Goal: Task Accomplishment & Management: Manage account settings

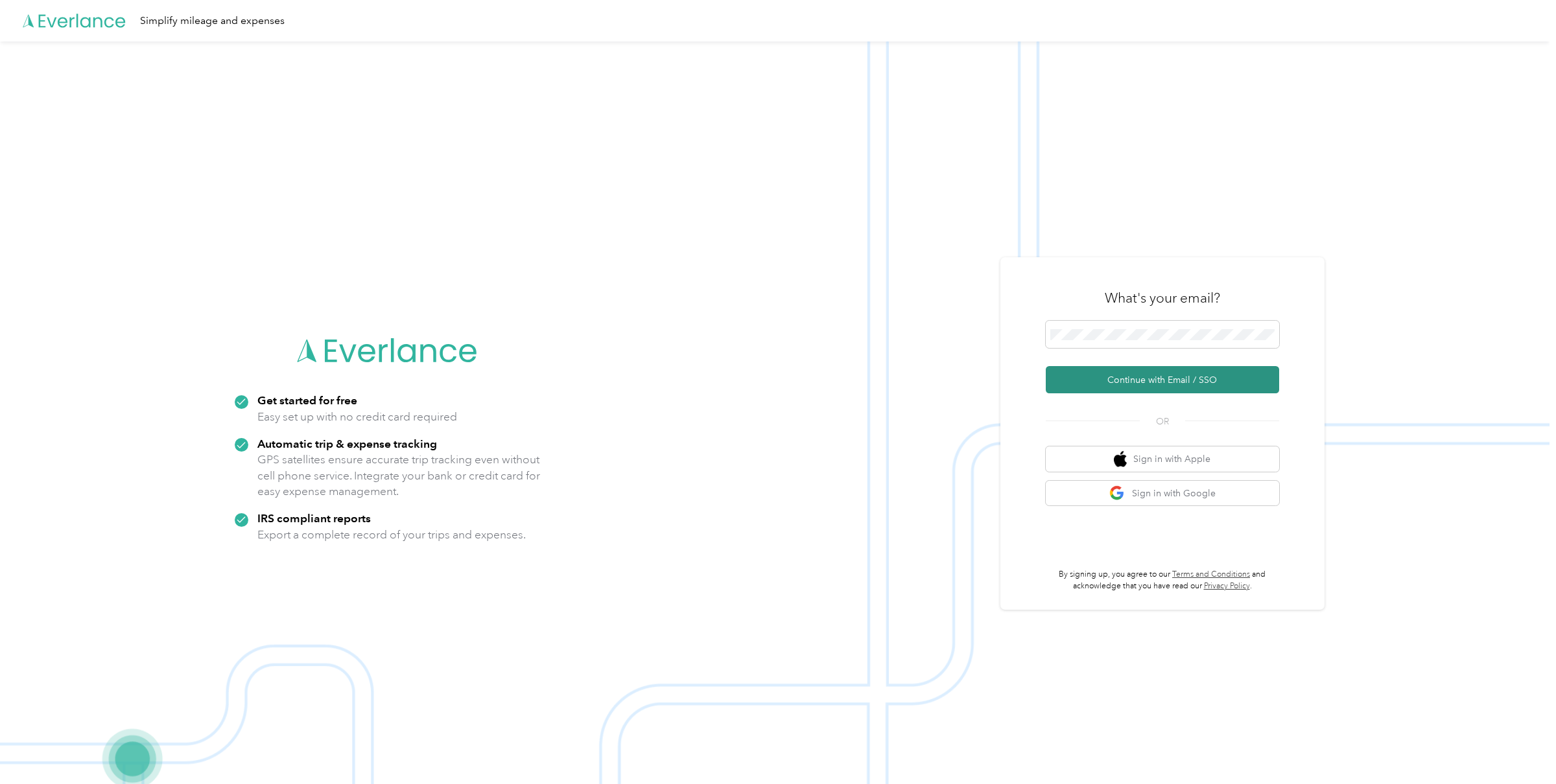
click at [1087, 369] on button "Continue with Email / SSO" at bounding box center [1162, 380] width 234 height 27
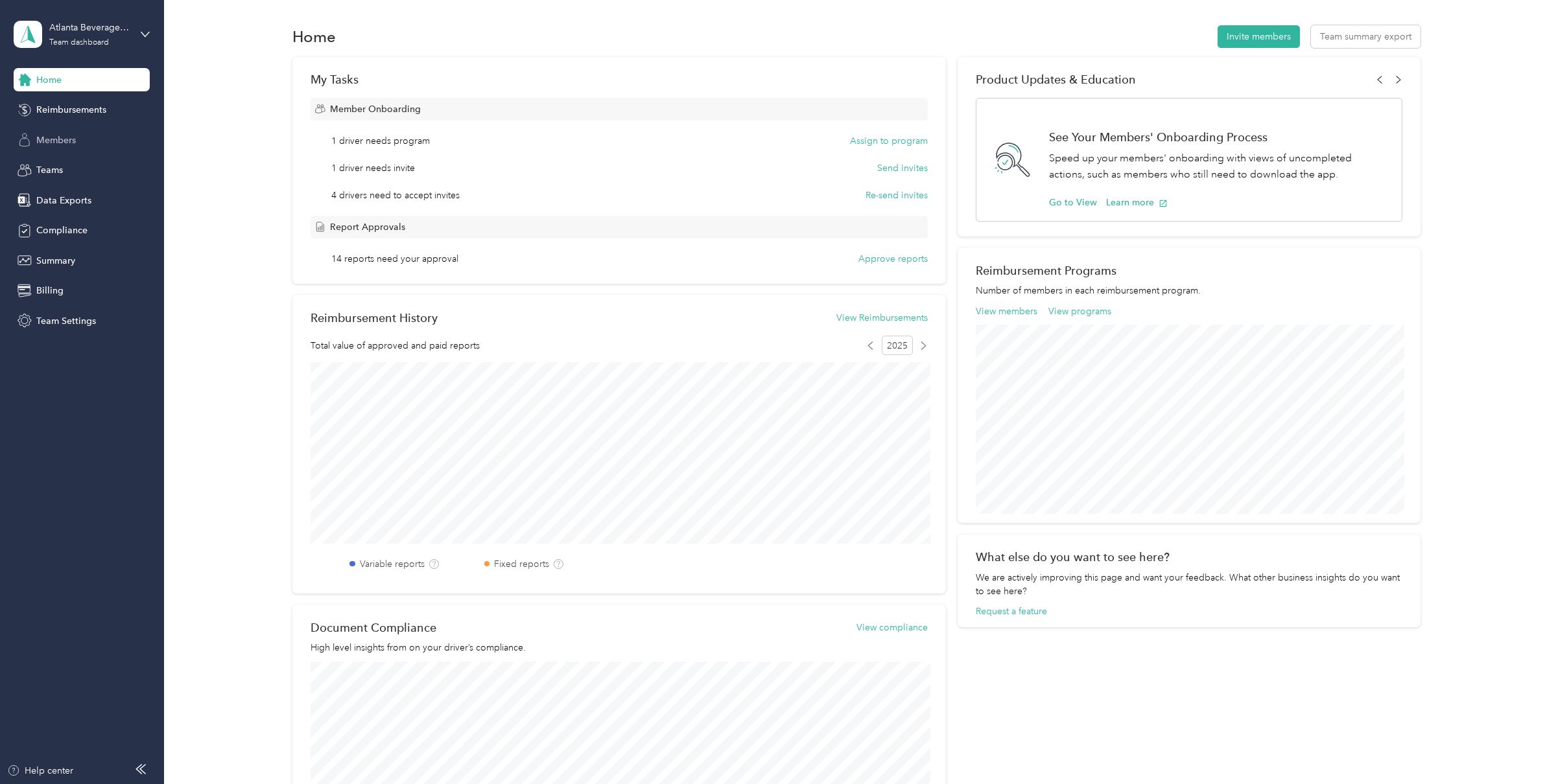
click at [52, 147] on div "Members" at bounding box center [82, 140] width 136 height 23
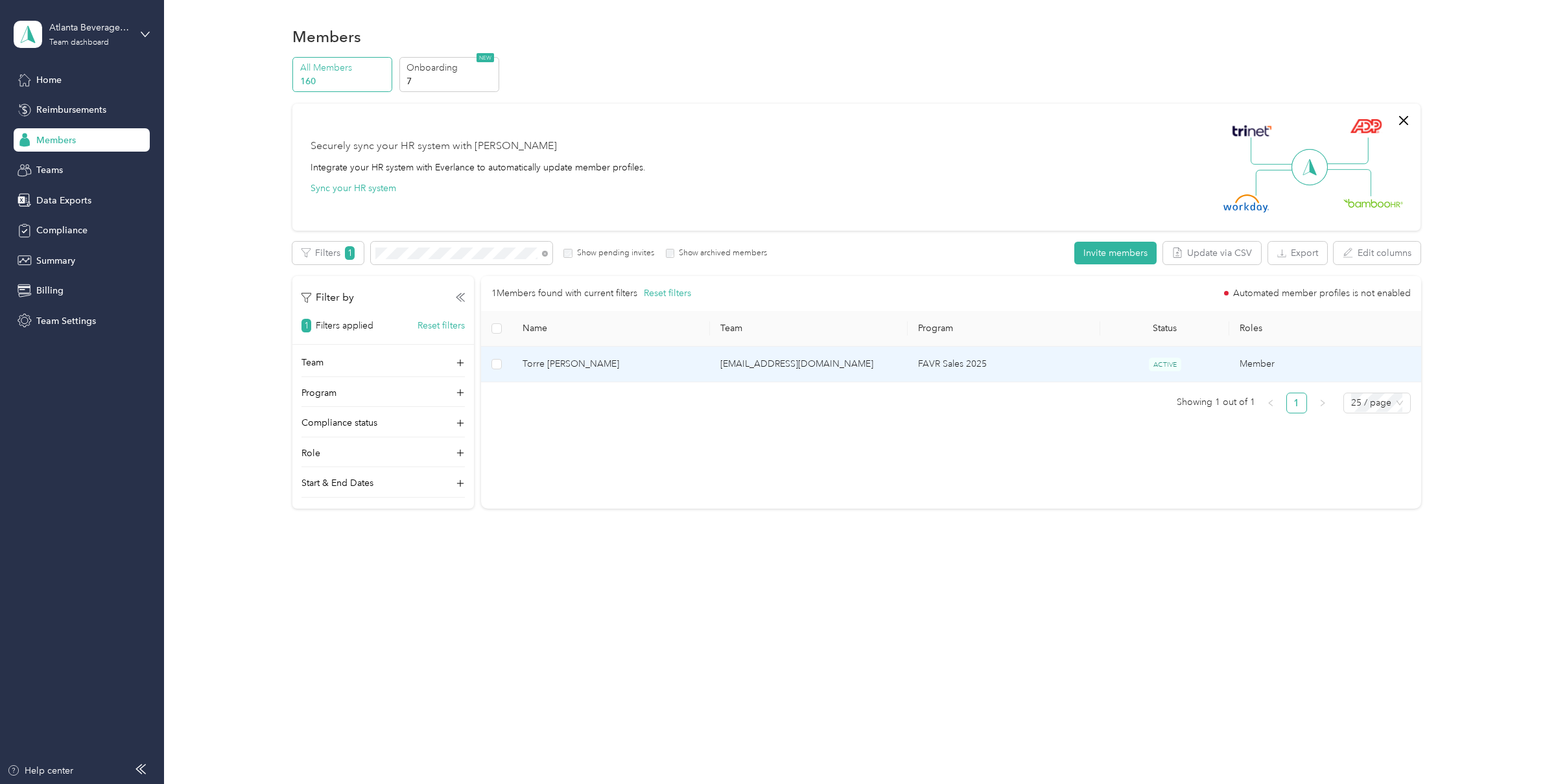
click at [566, 368] on span "Torre [PERSON_NAME]" at bounding box center [611, 364] width 177 height 14
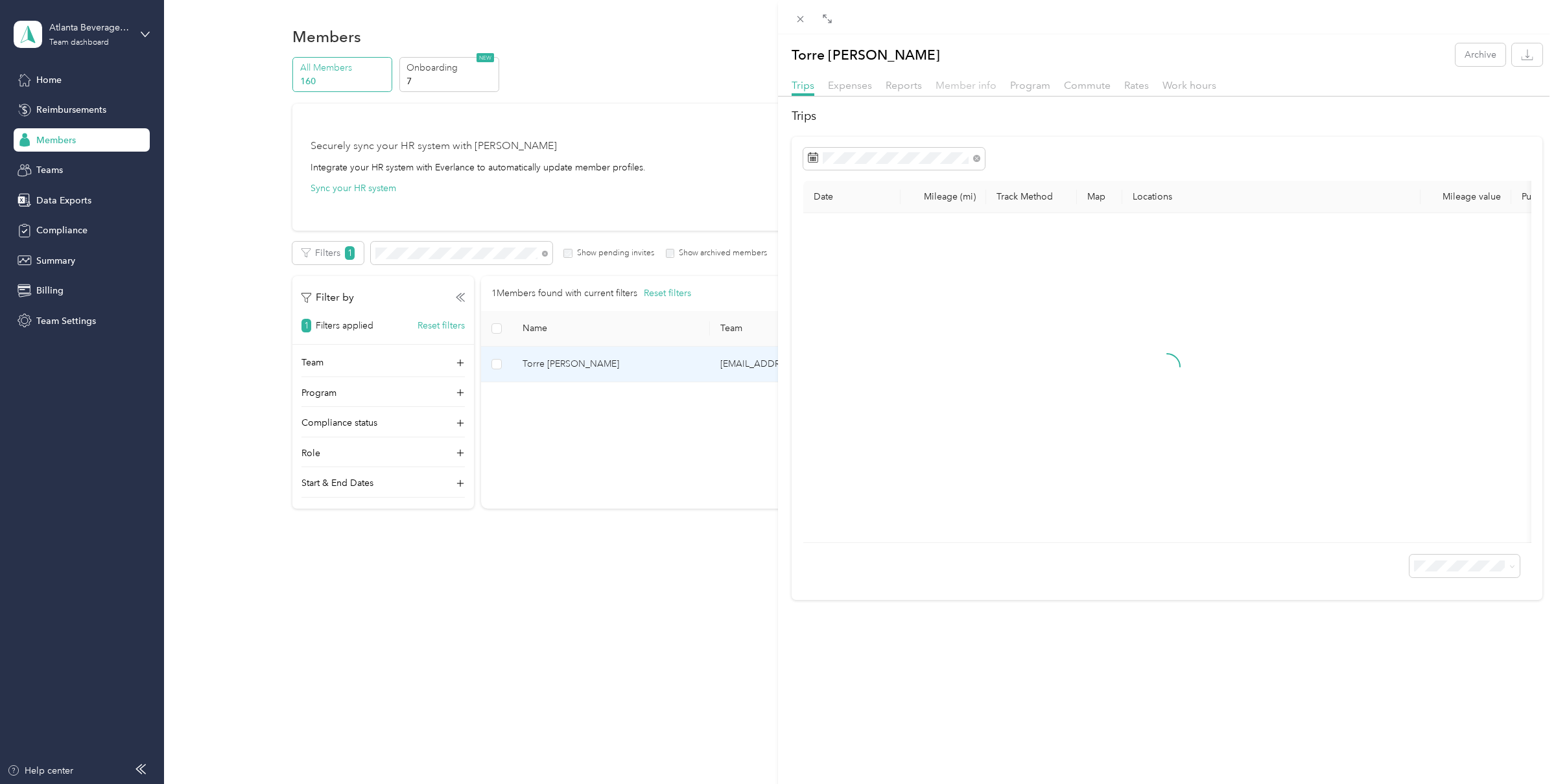
click at [960, 87] on span "Member info" at bounding box center [966, 85] width 61 height 12
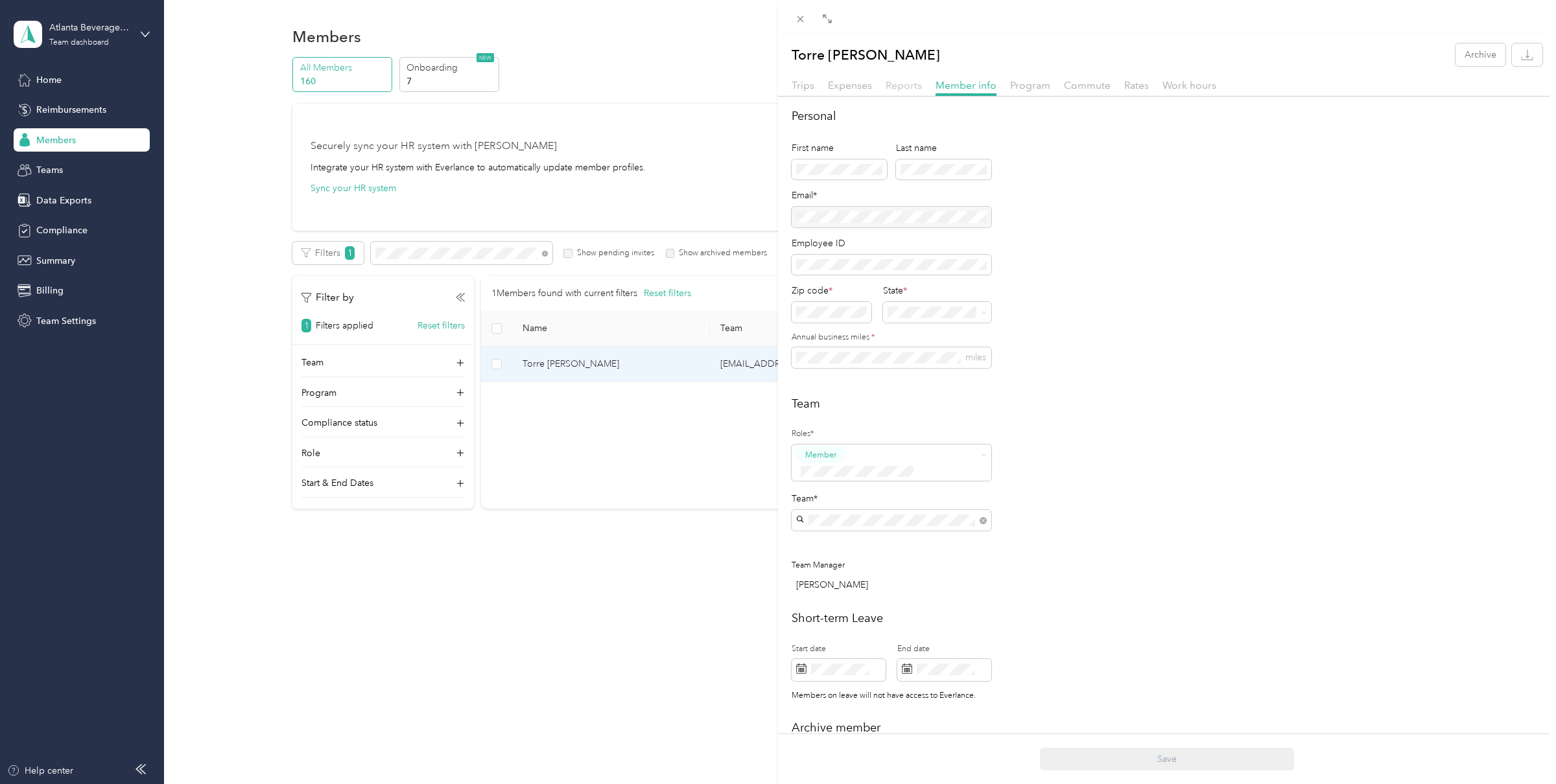
click at [918, 84] on span "Reports" at bounding box center [903, 85] width 36 height 12
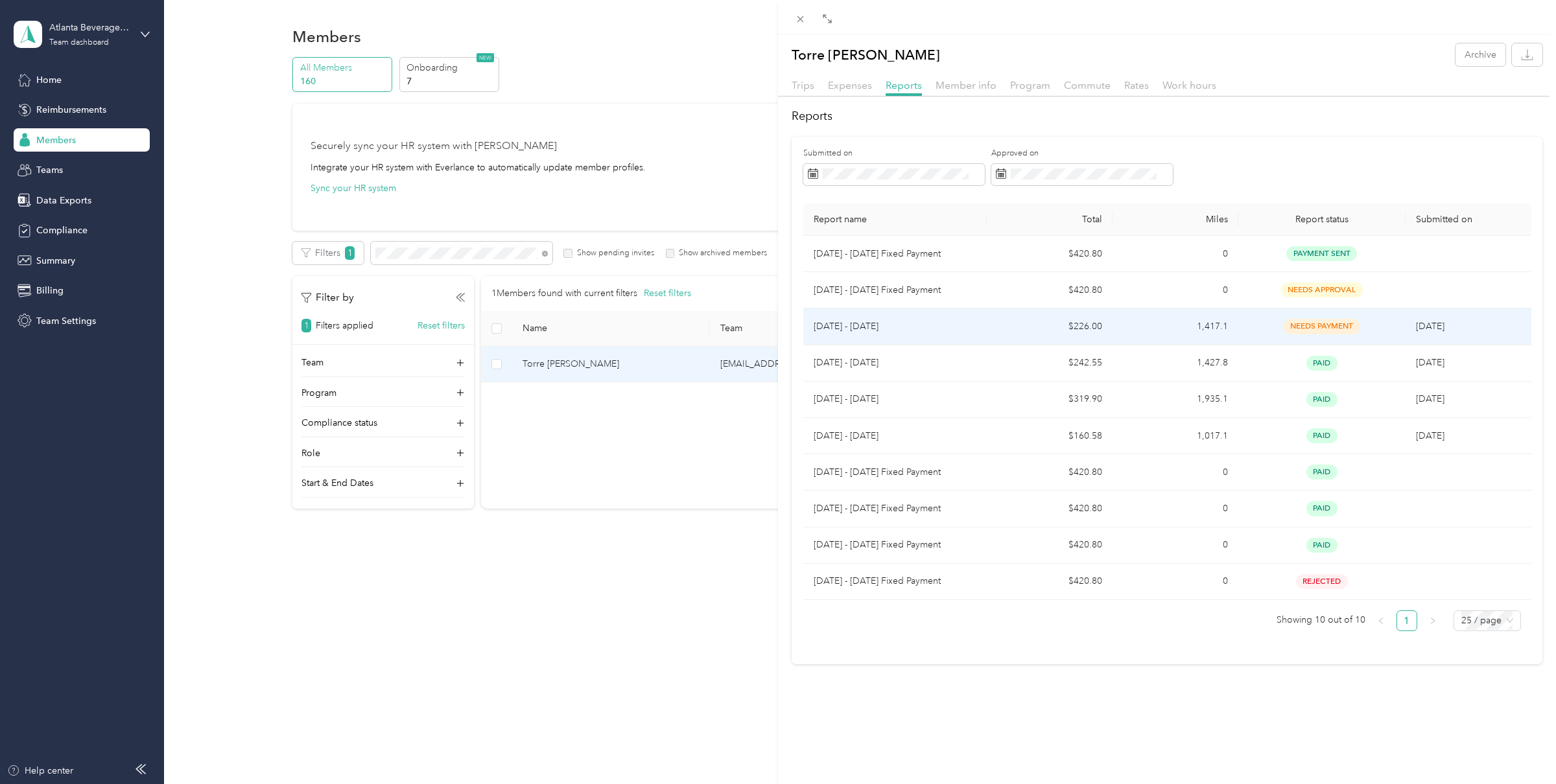
click at [962, 324] on p "[DATE] - [DATE]" at bounding box center [895, 326] width 164 height 14
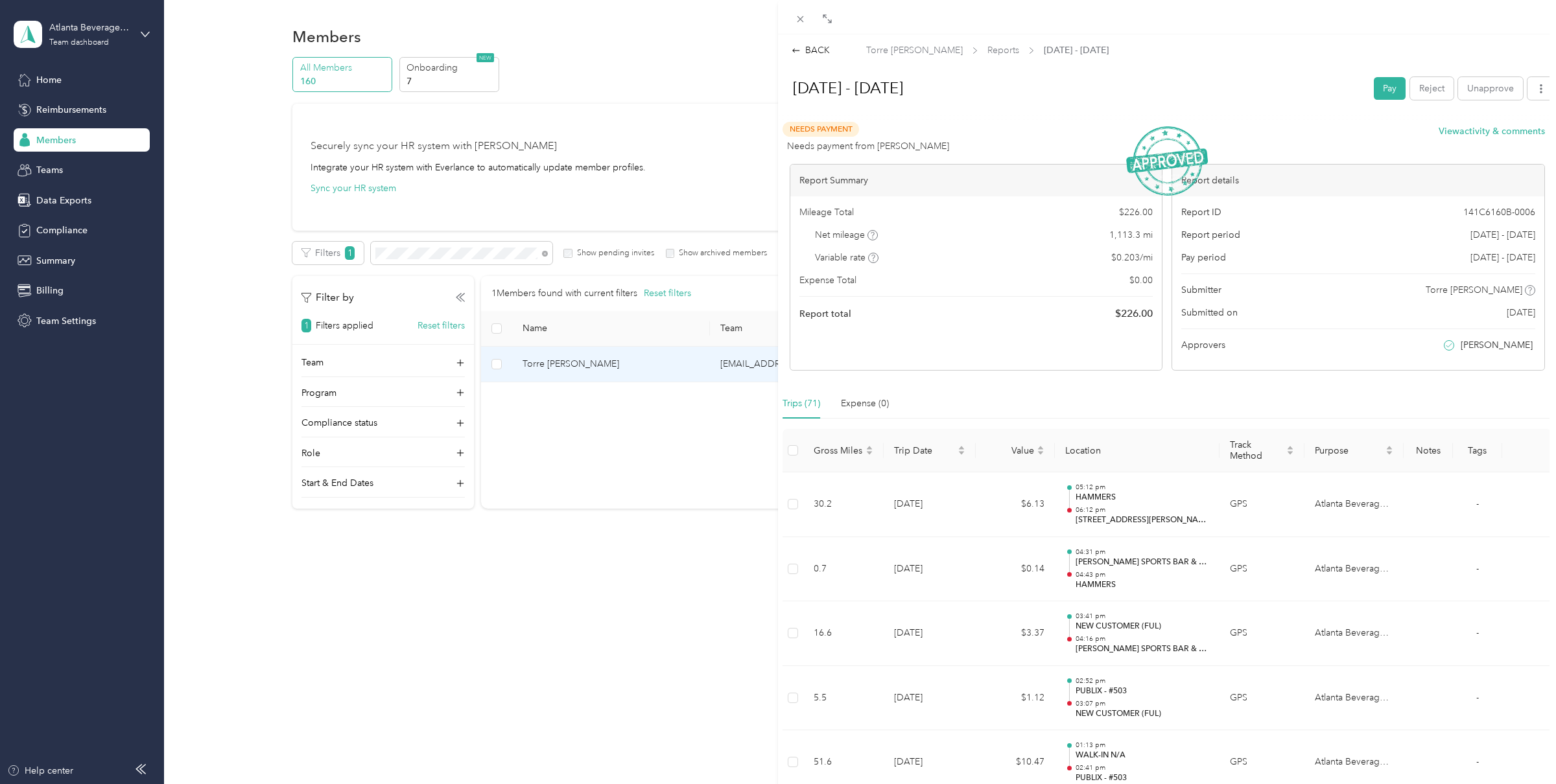
drag, startPoint x: 979, startPoint y: 53, endPoint x: 967, endPoint y: 75, distance: 25.1
click at [988, 53] on span "Reports" at bounding box center [1003, 50] width 32 height 14
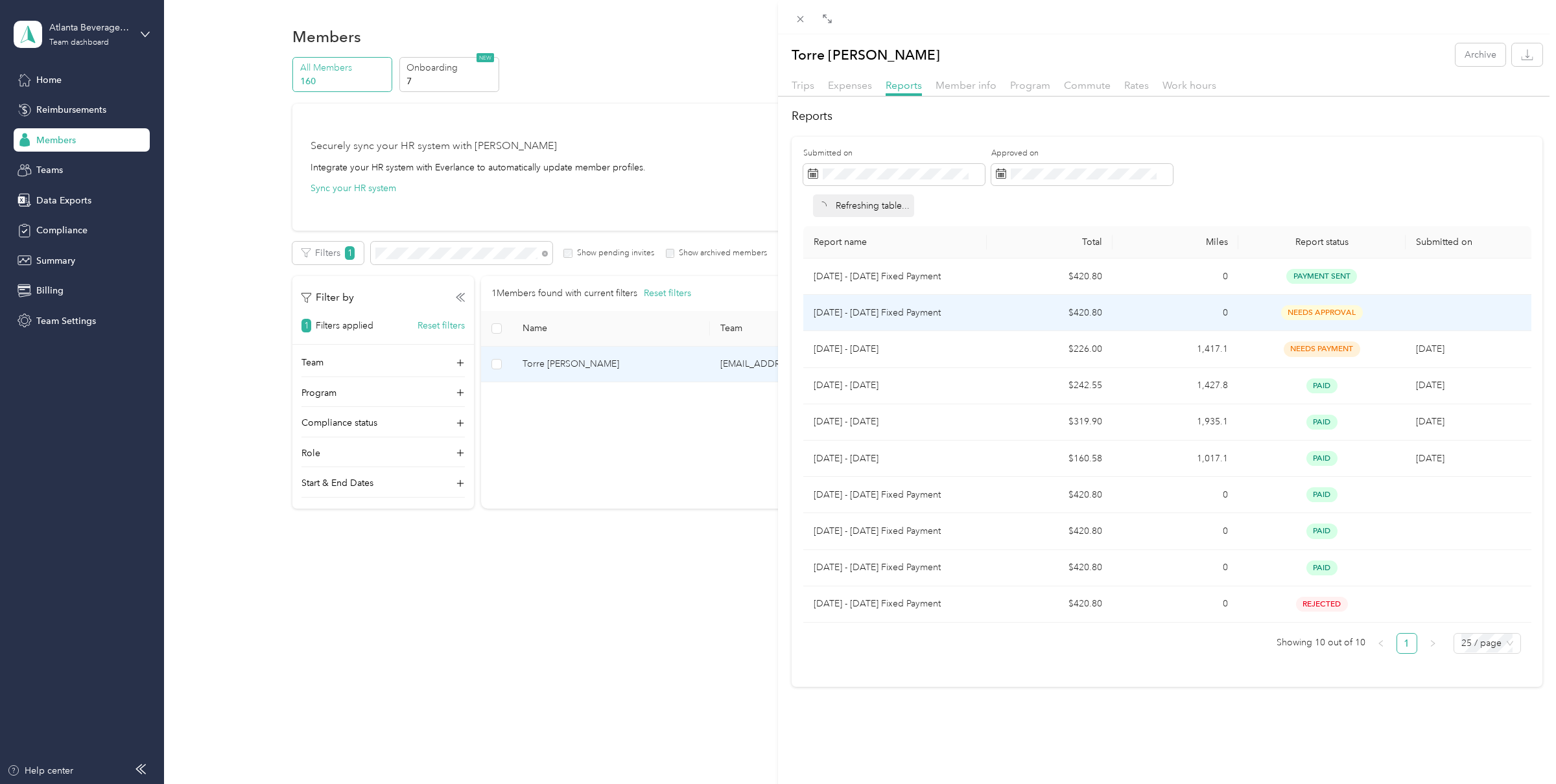
click at [1047, 310] on td "$420.80" at bounding box center [1049, 313] width 126 height 36
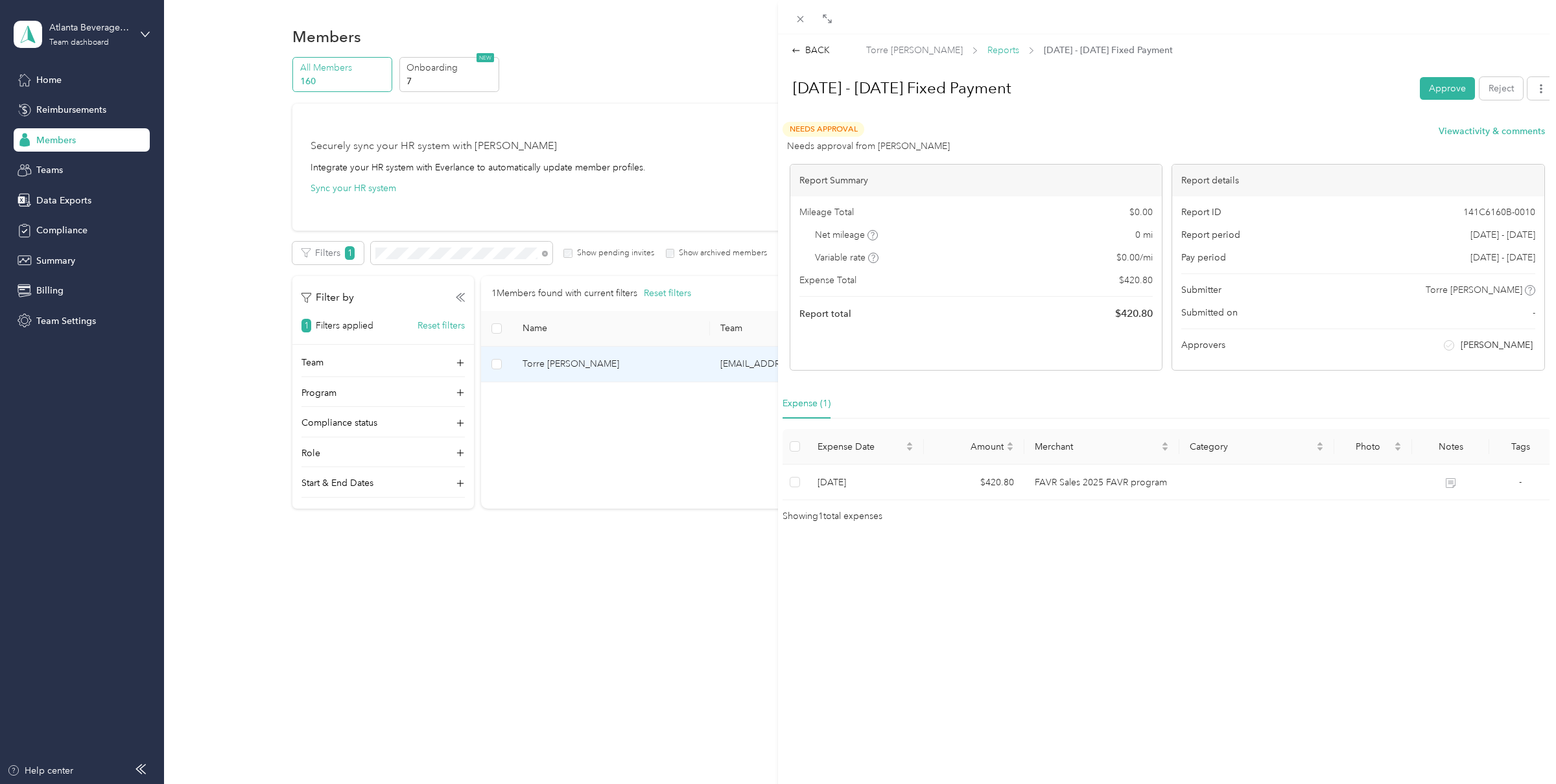
click at [988, 50] on span "Reports" at bounding box center [1003, 50] width 32 height 14
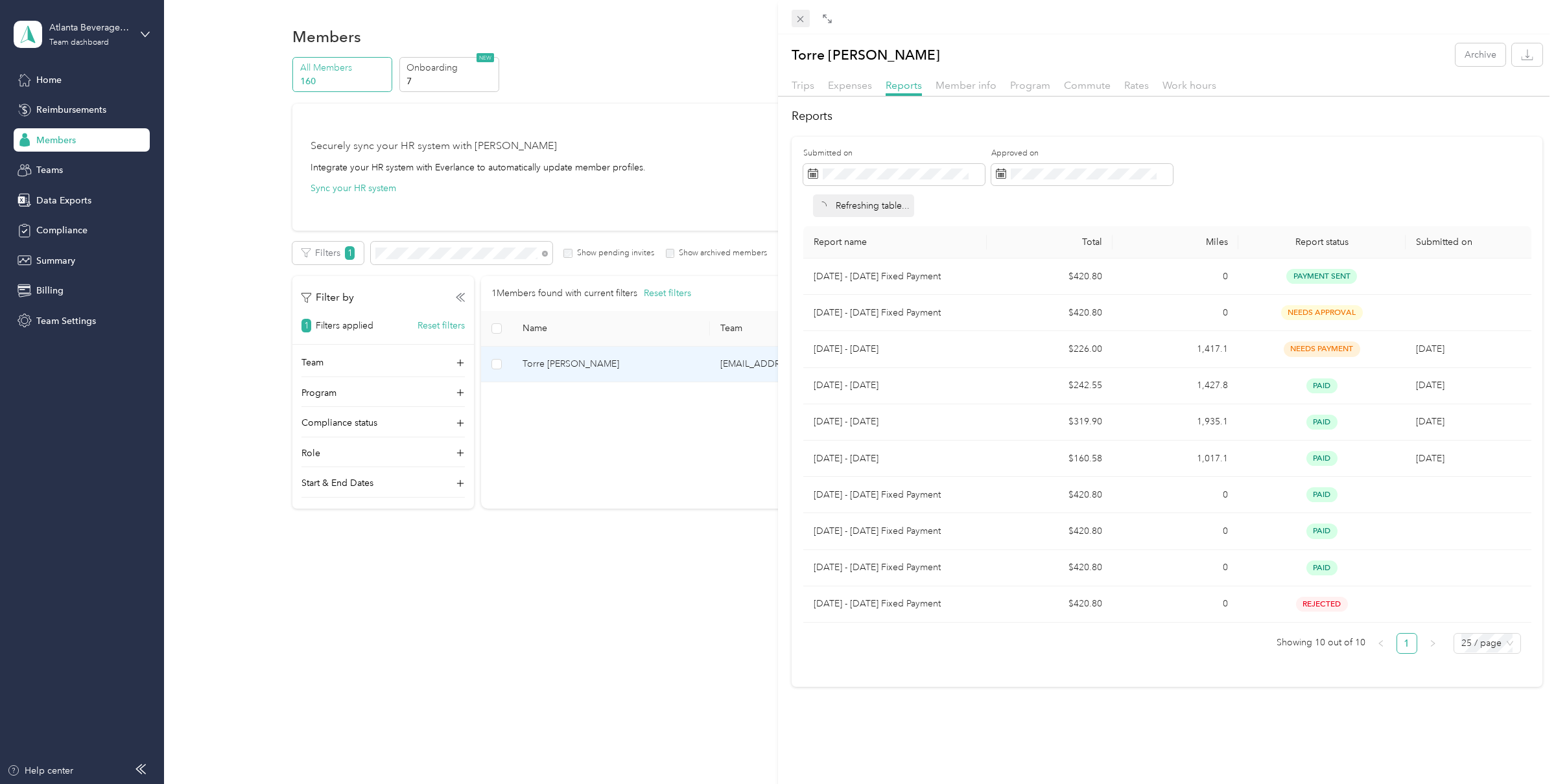
click at [798, 19] on icon at bounding box center [800, 19] width 11 height 11
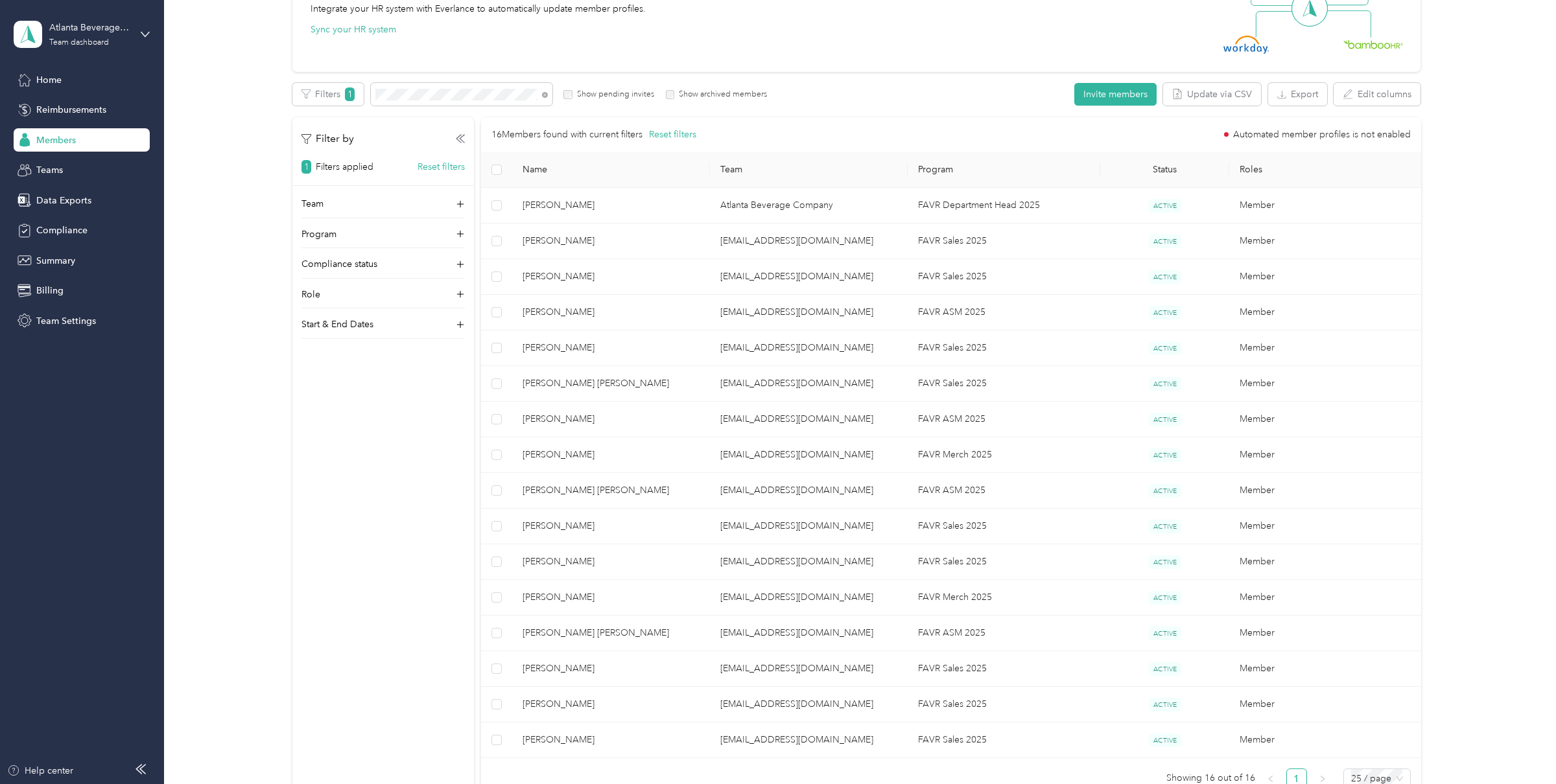
scroll to position [165, 0]
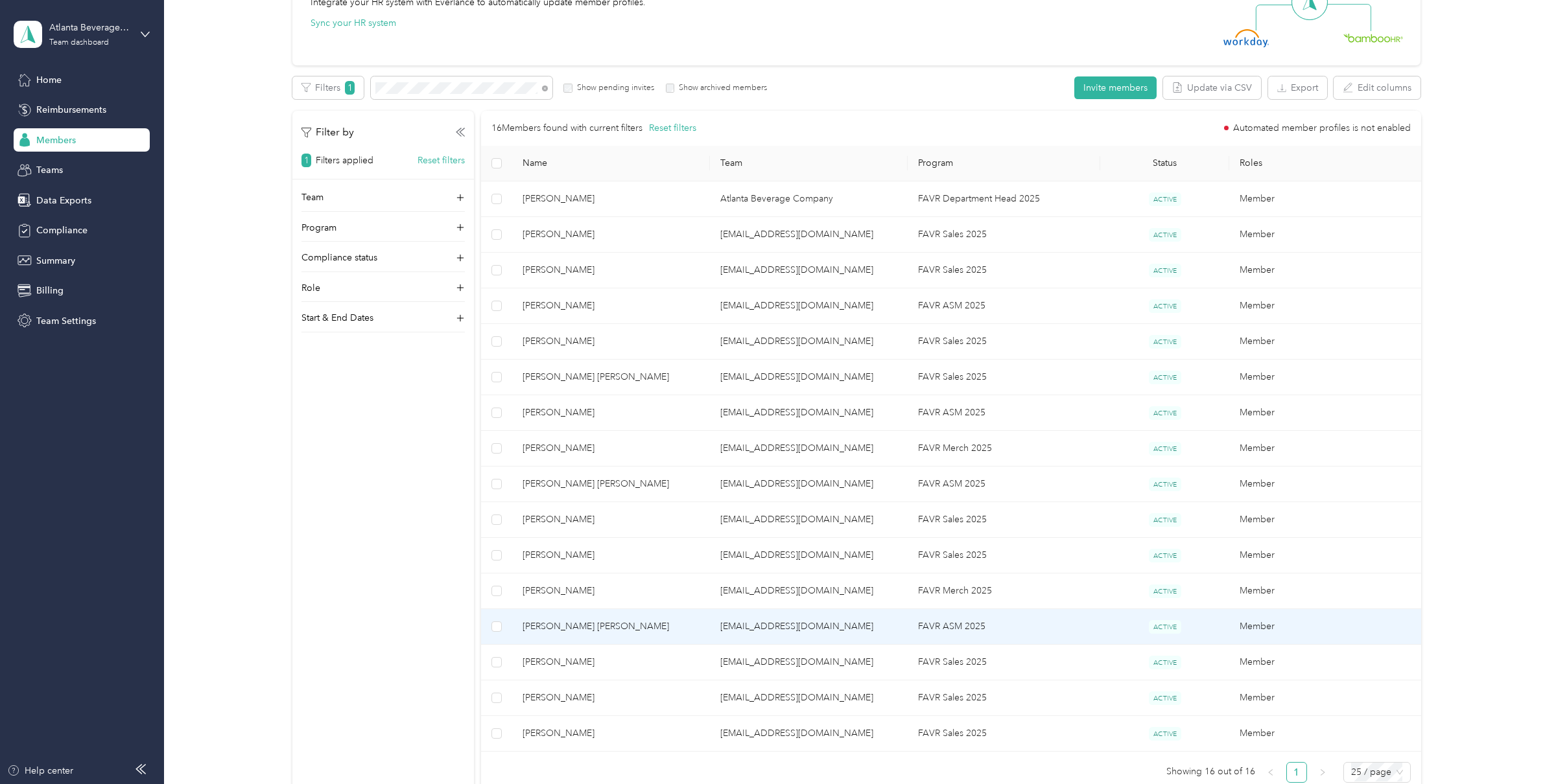
click at [617, 629] on span "[PERSON_NAME] [PERSON_NAME]" at bounding box center [611, 626] width 177 height 14
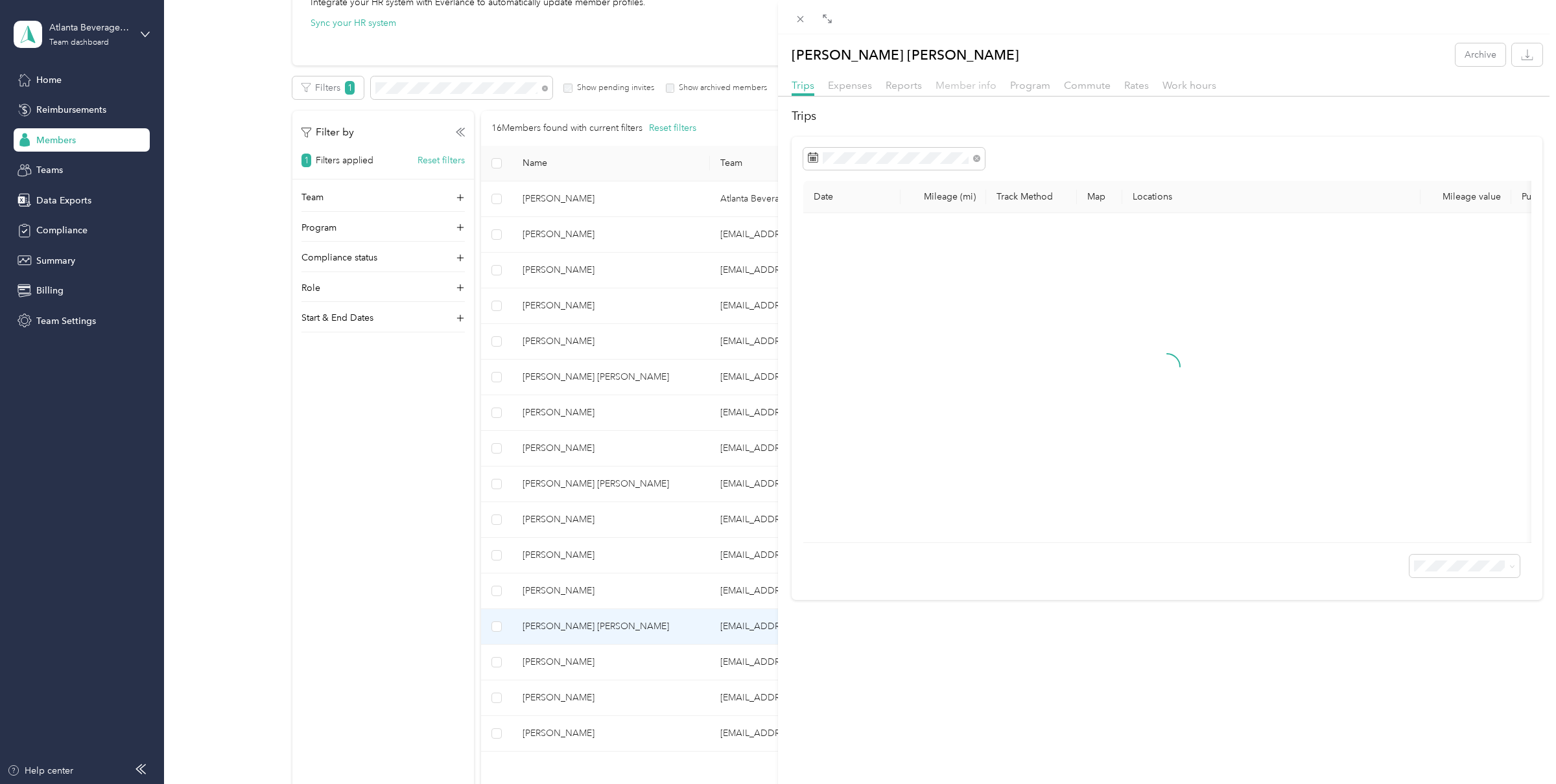
click at [961, 88] on span "Member info" at bounding box center [966, 85] width 61 height 12
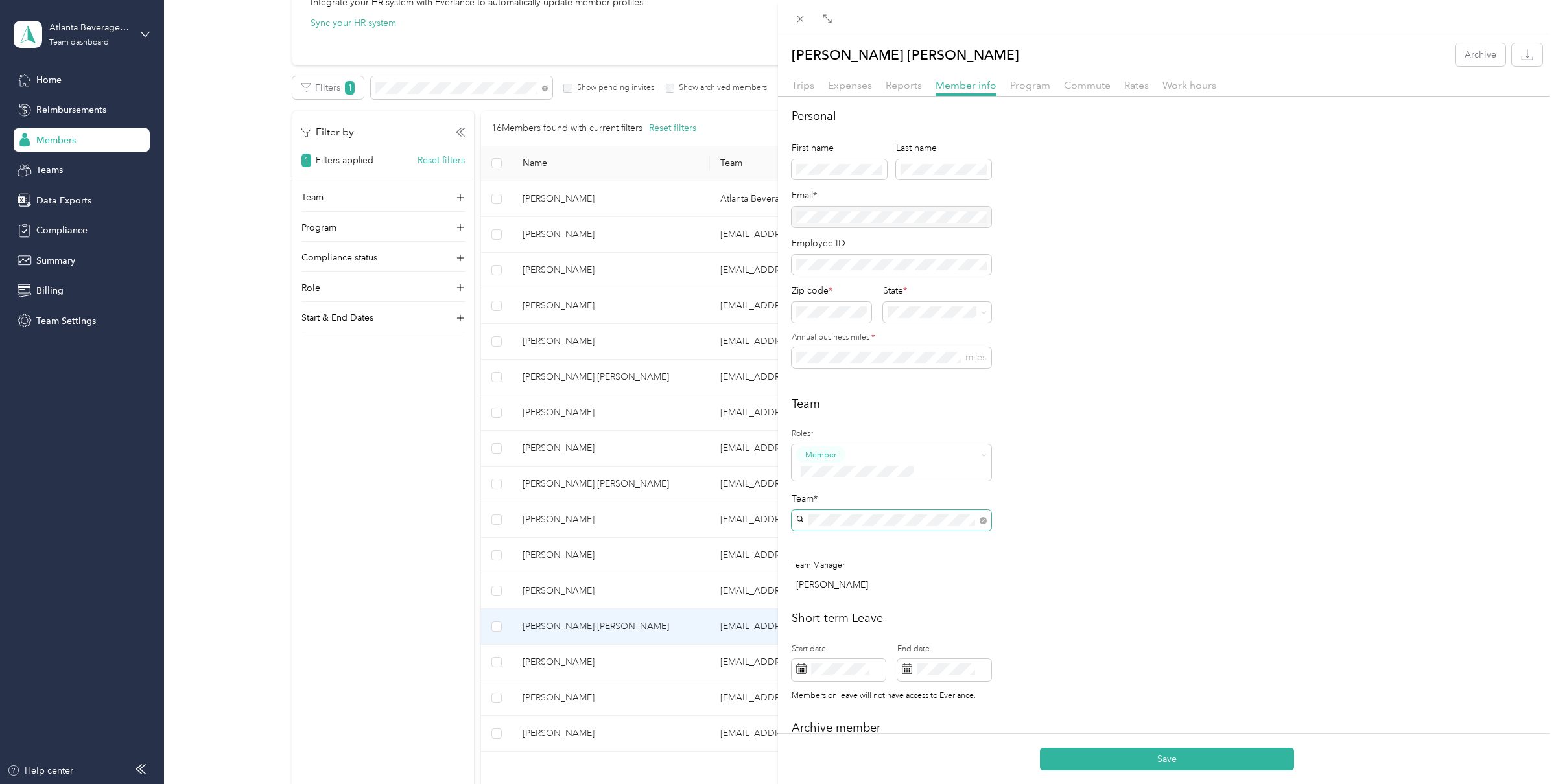
click at [861, 534] on div "[EMAIL_ADDRESS][DOMAIN_NAME] [PERSON_NAME] +1 more" at bounding box center [891, 535] width 181 height 30
click at [1165, 755] on button "Save" at bounding box center [1167, 759] width 254 height 23
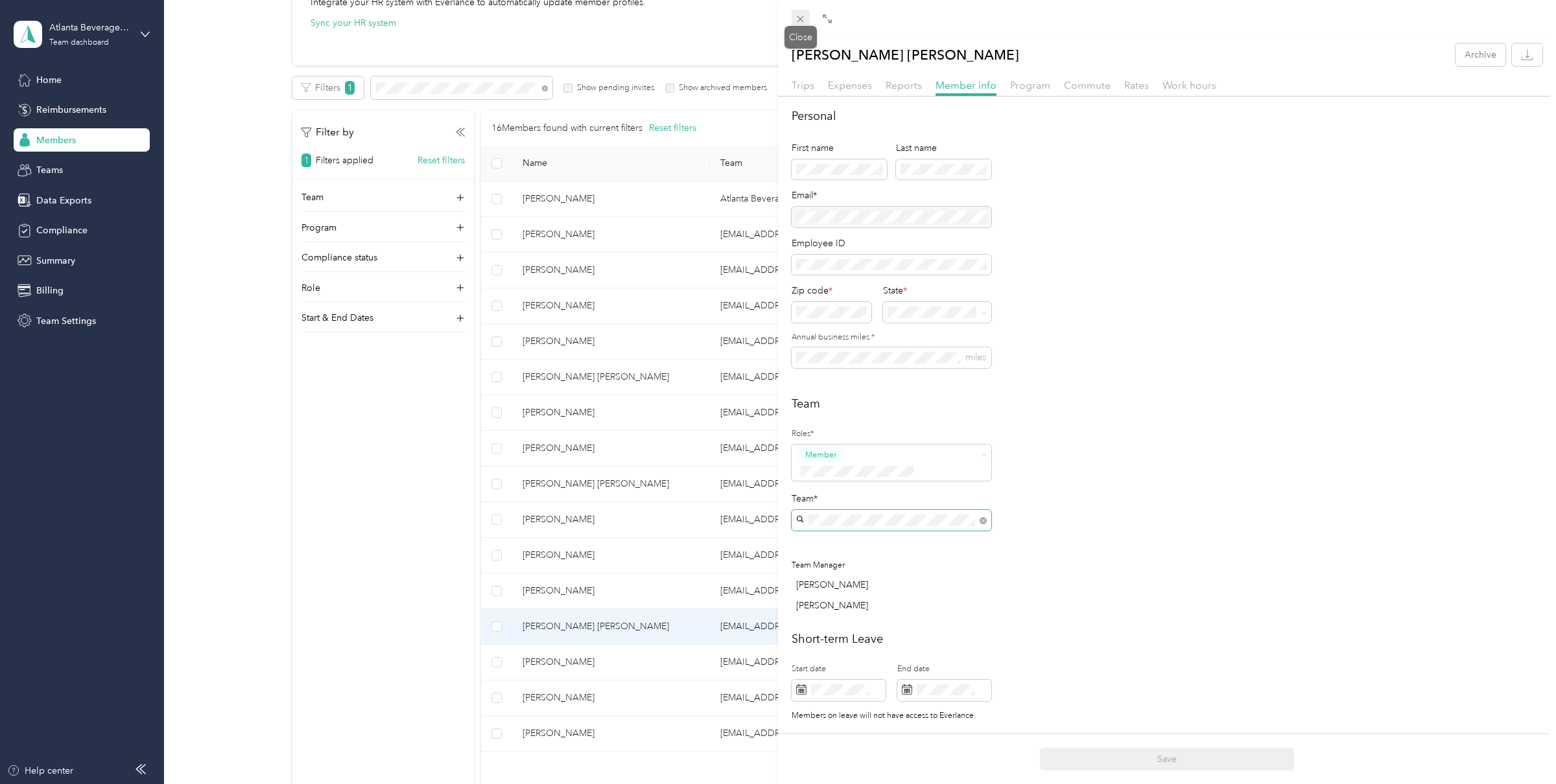
click at [804, 22] on icon at bounding box center [800, 19] width 11 height 11
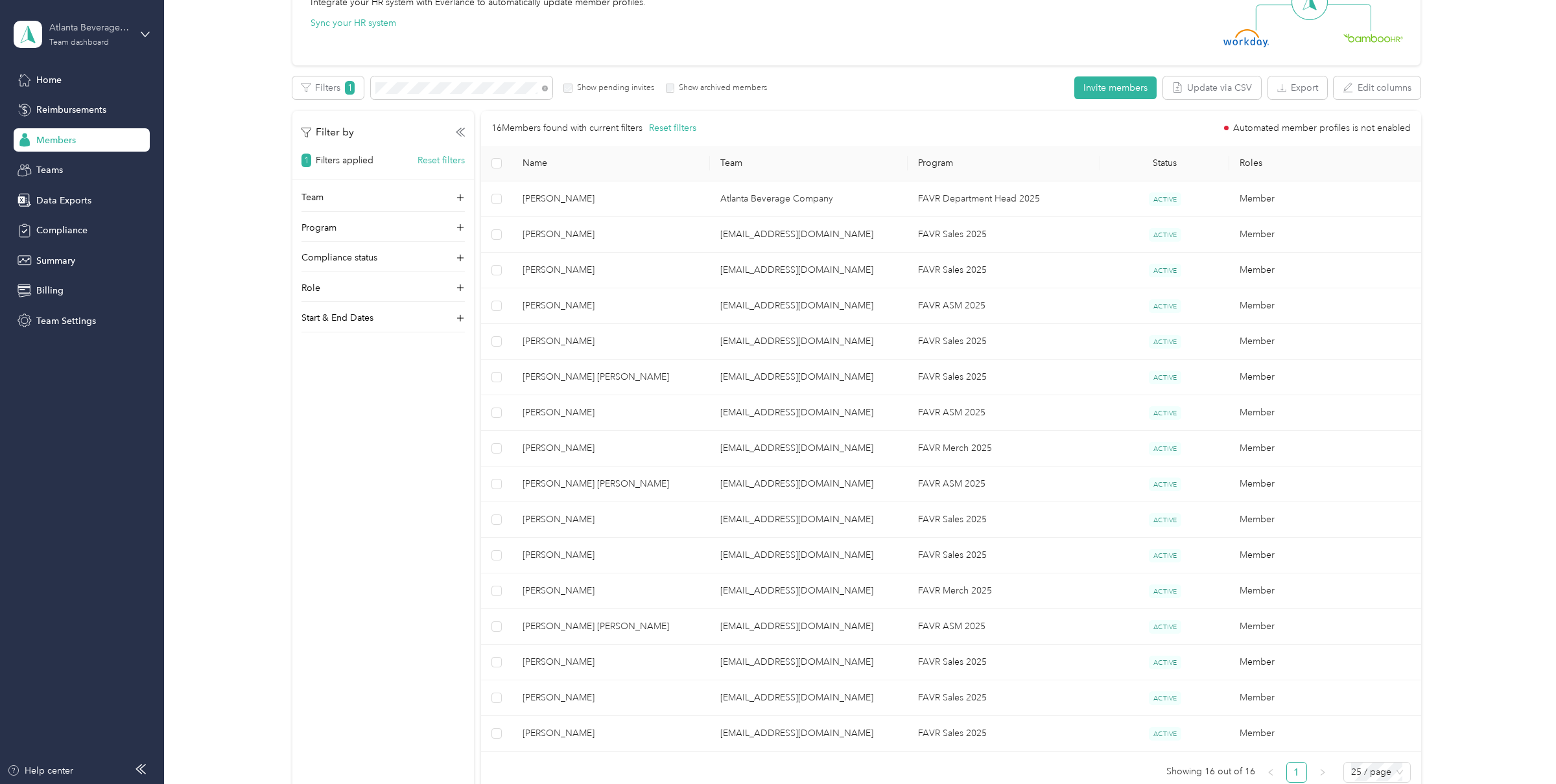
click at [82, 22] on div "Atlanta Beverage Company" at bounding box center [90, 27] width 81 height 14
click at [69, 159] on div "Log out" at bounding box center [50, 165] width 50 height 14
